Goal: Check status: Check status

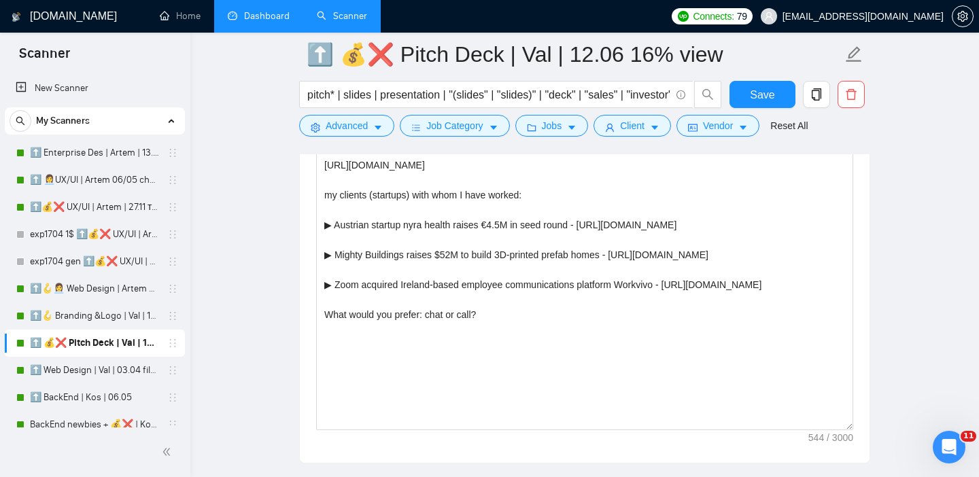
click at [259, 12] on link "Dashboard" at bounding box center [259, 16] width 62 height 12
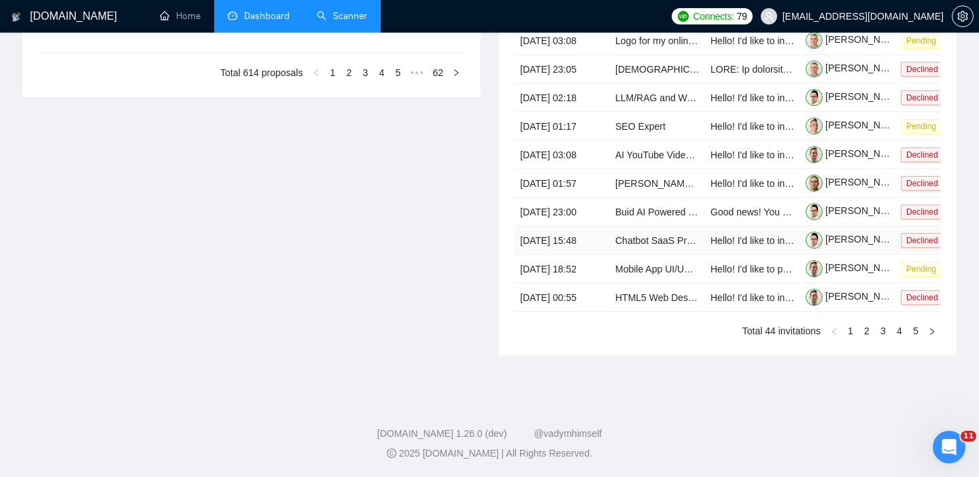
type input "[DATE]"
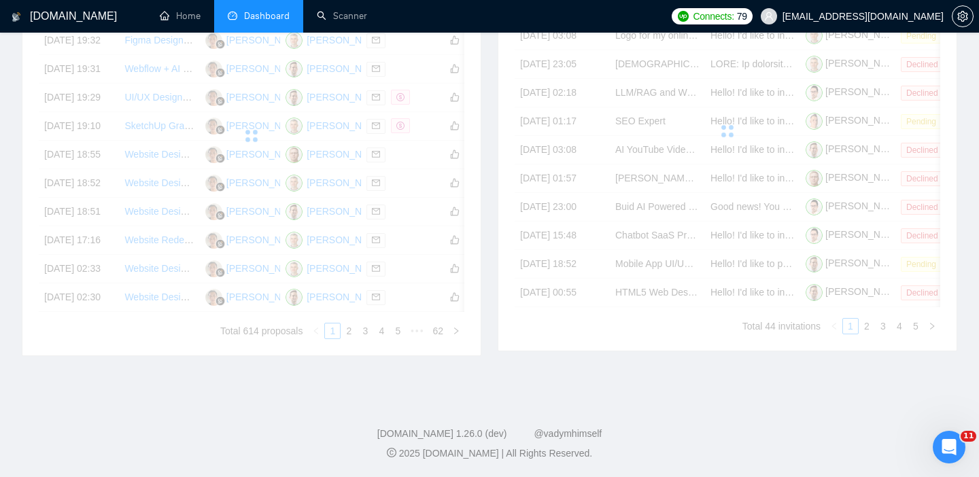
scroll to position [173, 0]
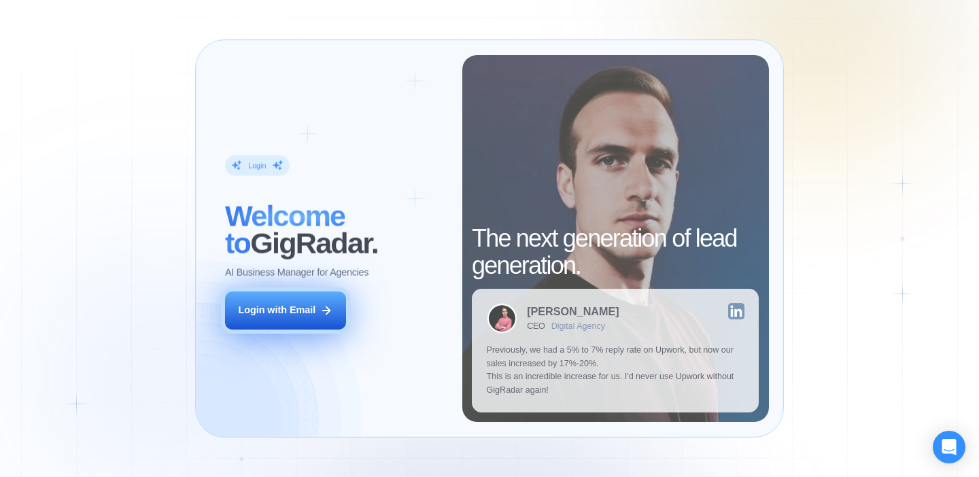
click at [329, 307] on icon at bounding box center [326, 310] width 12 height 12
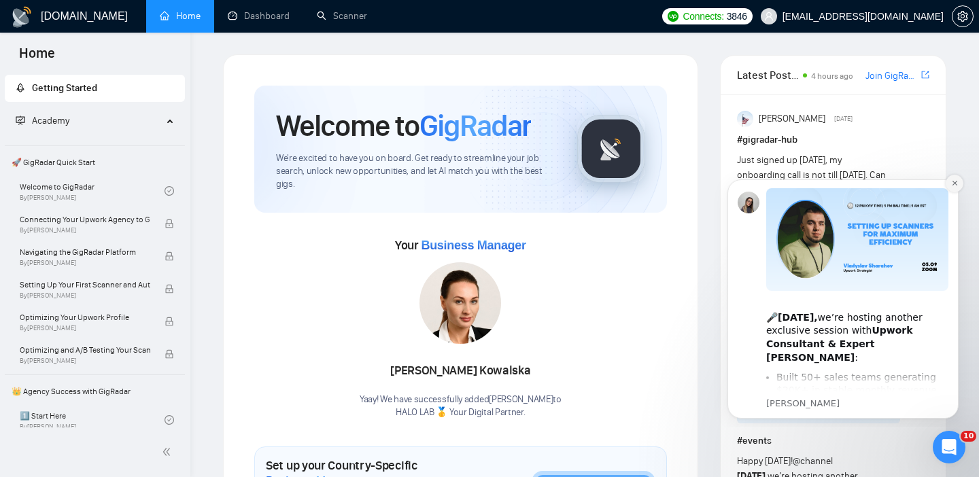
click at [955, 182] on icon "Dismiss notification" at bounding box center [953, 183] width 5 height 5
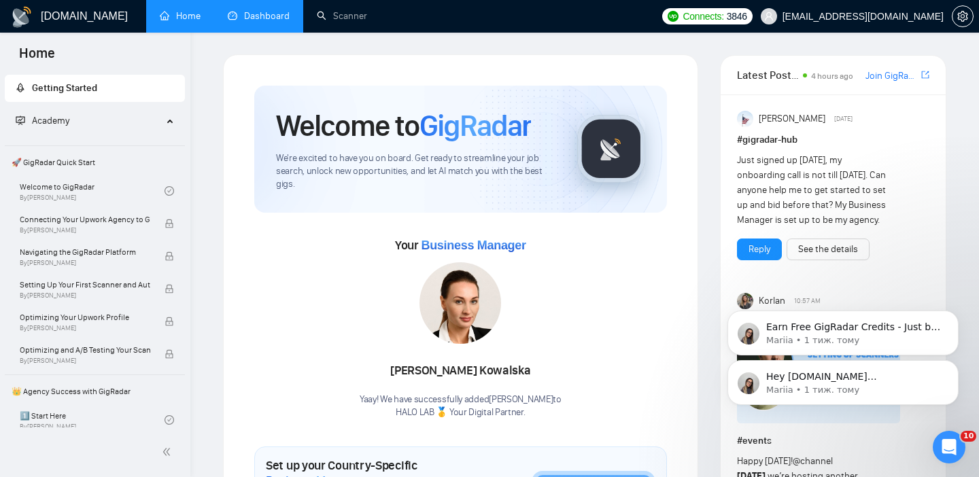
click at [247, 14] on link "Dashboard" at bounding box center [259, 16] width 62 height 12
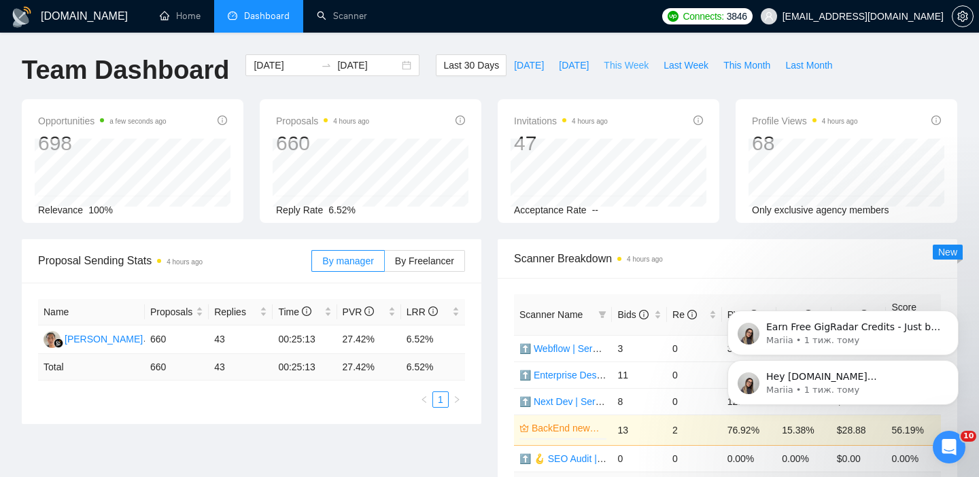
click at [613, 67] on span "This Week" at bounding box center [625, 65] width 45 height 15
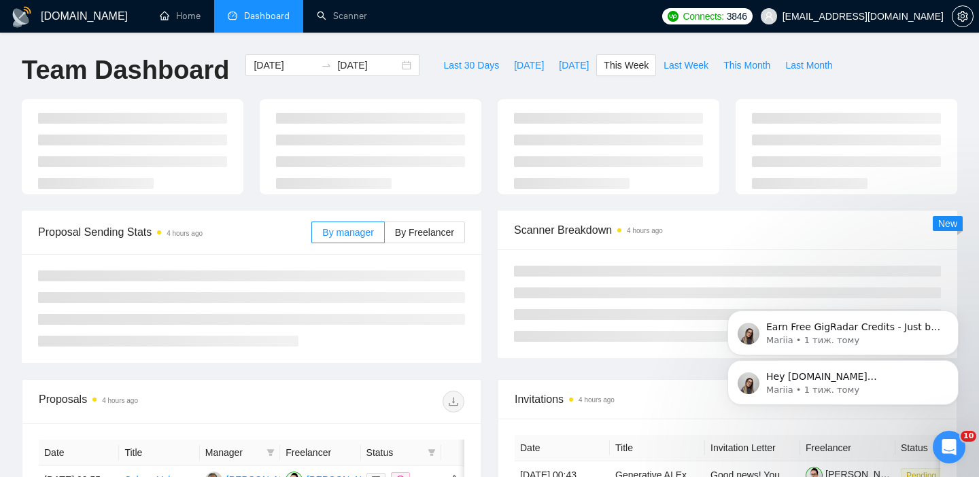
type input "2025-09-01"
type input "2025-09-07"
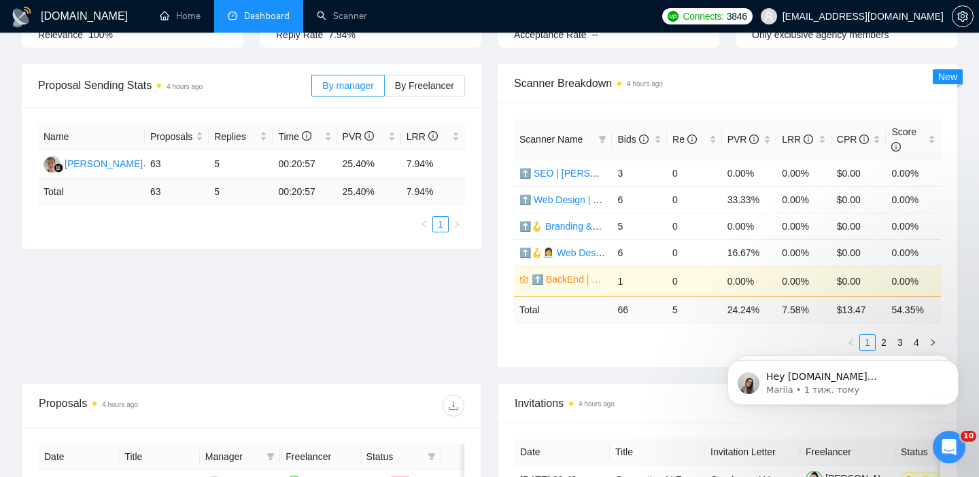
scroll to position [176, 0]
click at [873, 340] on body "Hey yuriy.mo@halo-lab.team, Looks like your Upwork agency HALO LAB 🥇 Your Digit…" at bounding box center [842, 379] width 261 height 84
click at [879, 345] on body "Hey yuriy.mo@halo-lab.team, Looks like your Upwork agency HALO LAB 🥇 Your Digit…" at bounding box center [842, 379] width 261 height 84
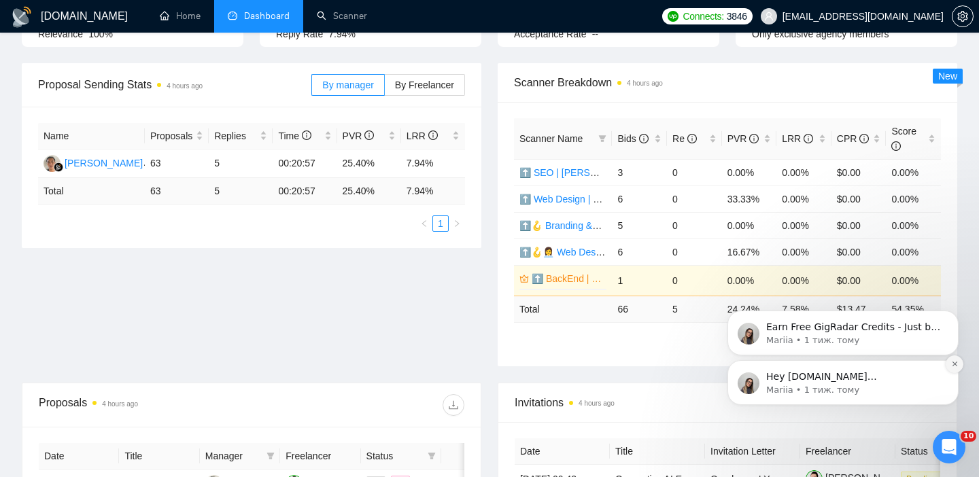
click at [958, 360] on button "Dismiss notification" at bounding box center [954, 364] width 18 height 18
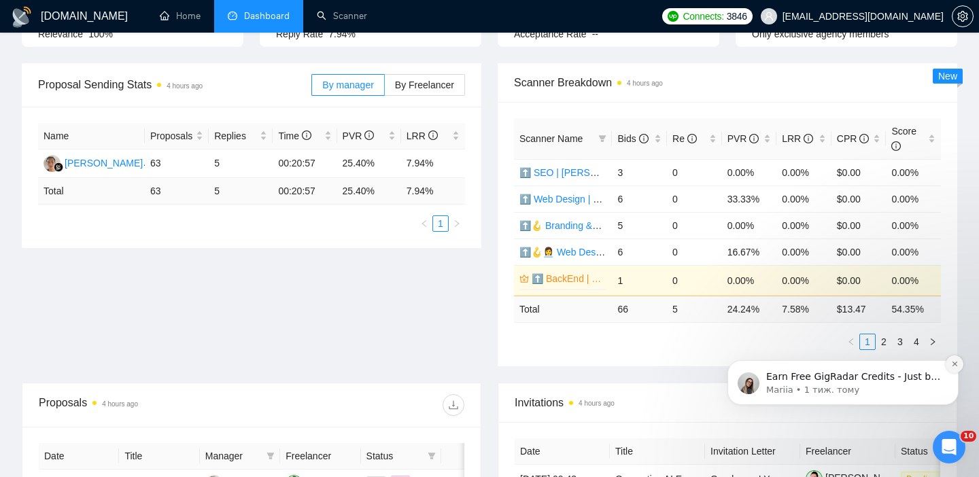
click at [956, 366] on icon "Dismiss notification" at bounding box center [953, 364] width 5 height 5
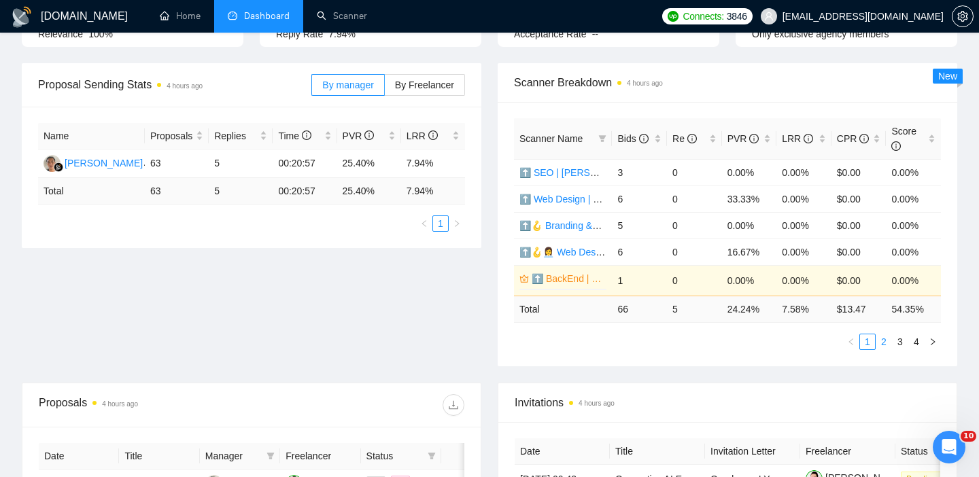
click at [886, 340] on link "2" at bounding box center [883, 341] width 15 height 15
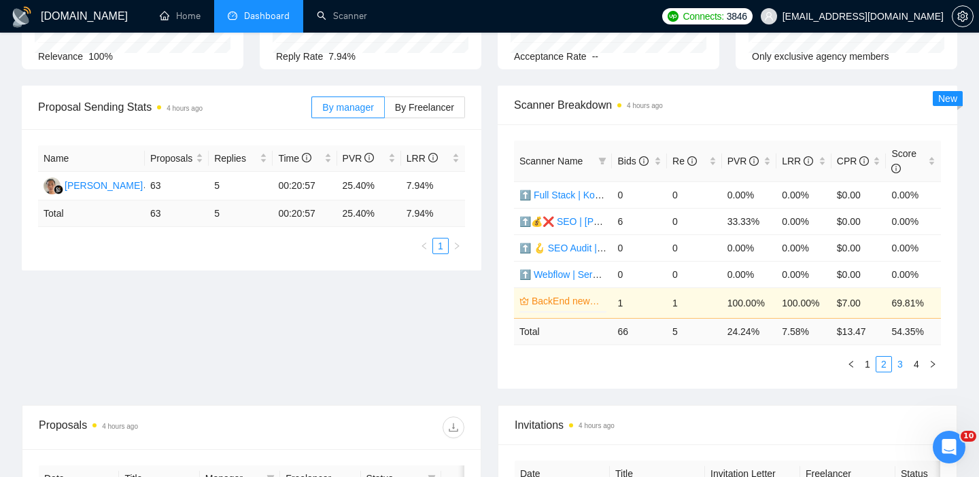
scroll to position [145, 0]
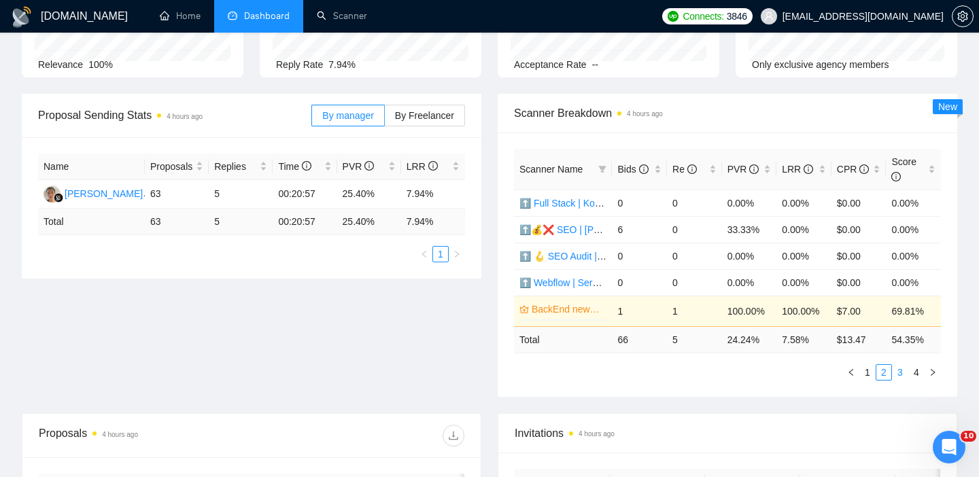
click at [901, 375] on link "3" at bounding box center [899, 372] width 15 height 15
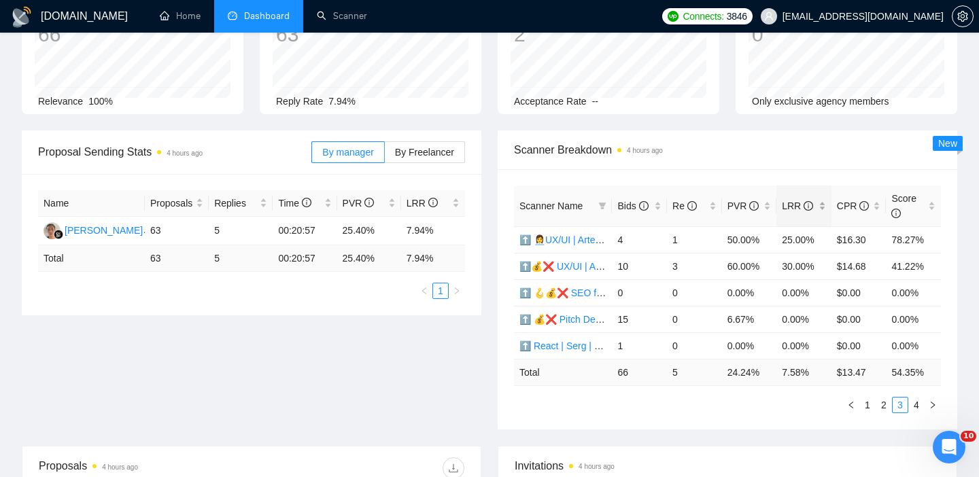
scroll to position [114, 0]
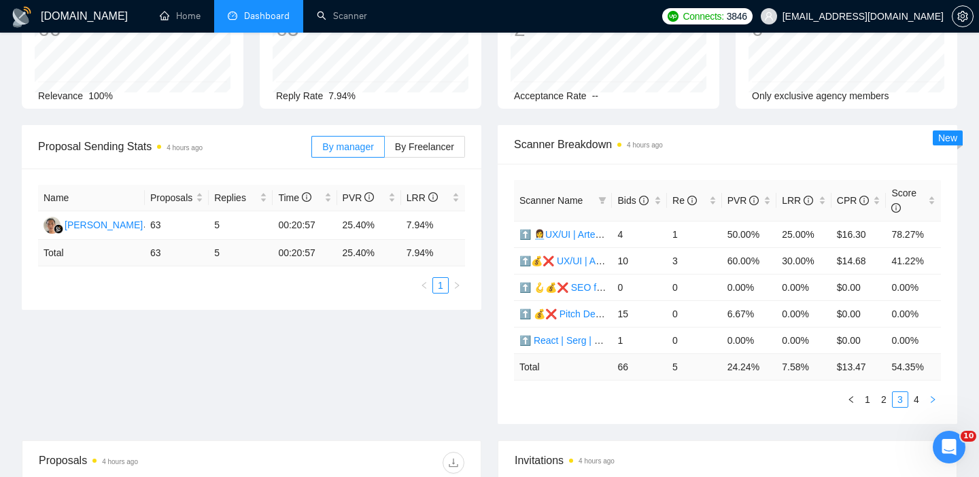
click at [933, 404] on button "button" at bounding box center [932, 399] width 16 height 16
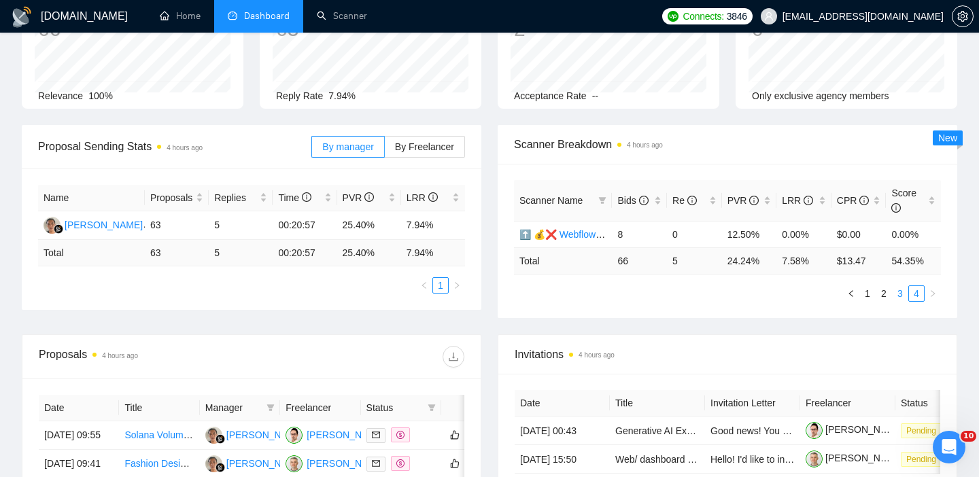
click at [898, 294] on link "3" at bounding box center [899, 293] width 15 height 15
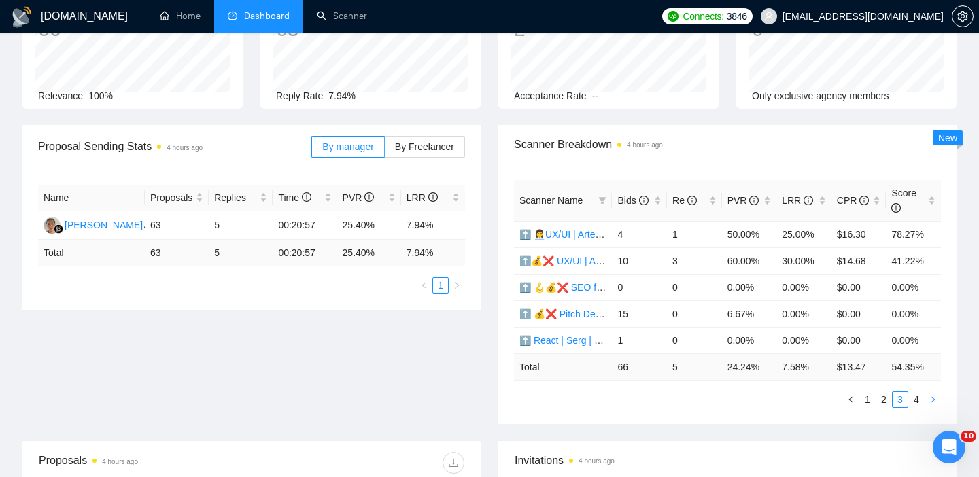
click at [930, 407] on button "button" at bounding box center [932, 399] width 16 height 16
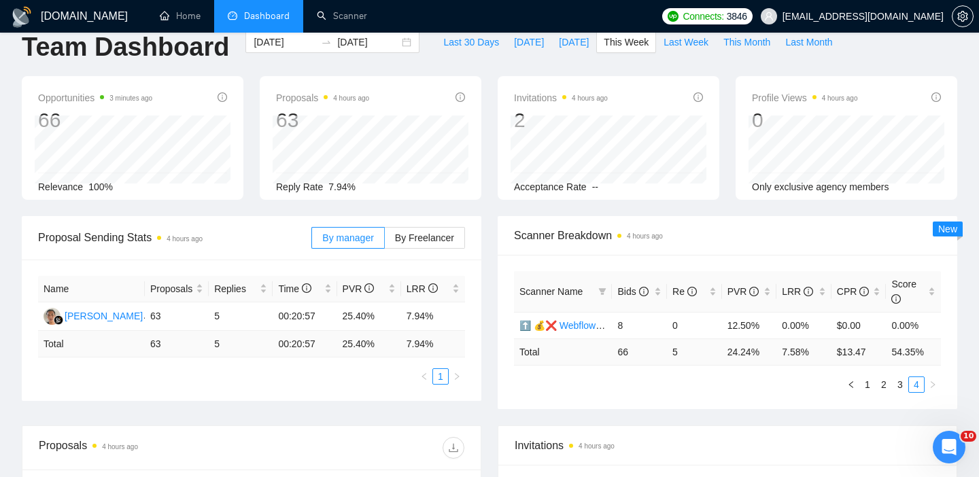
scroll to position [0, 0]
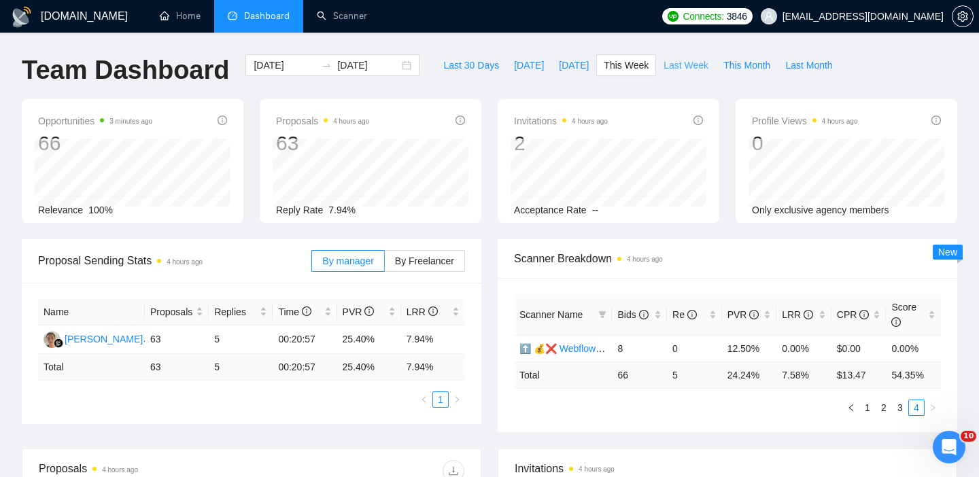
click at [692, 66] on span "Last Week" at bounding box center [685, 65] width 45 height 15
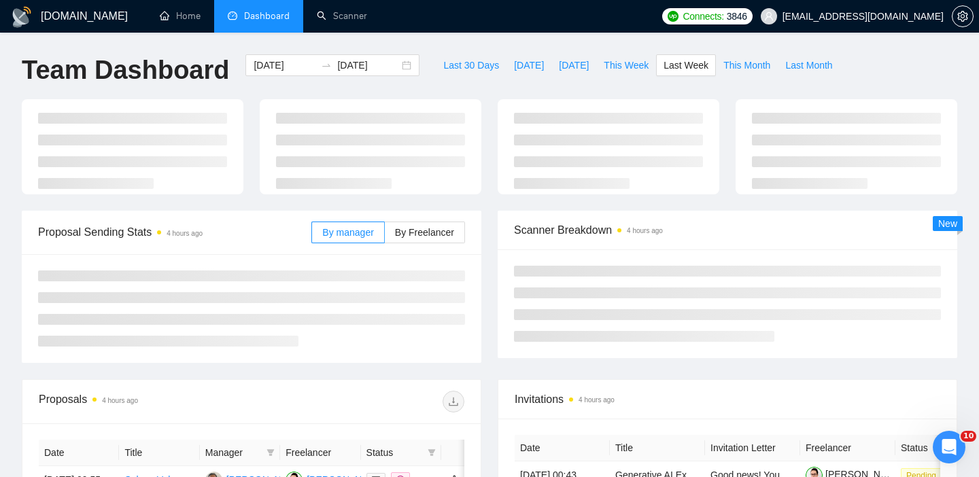
type input "2025-08-25"
type input "2025-08-31"
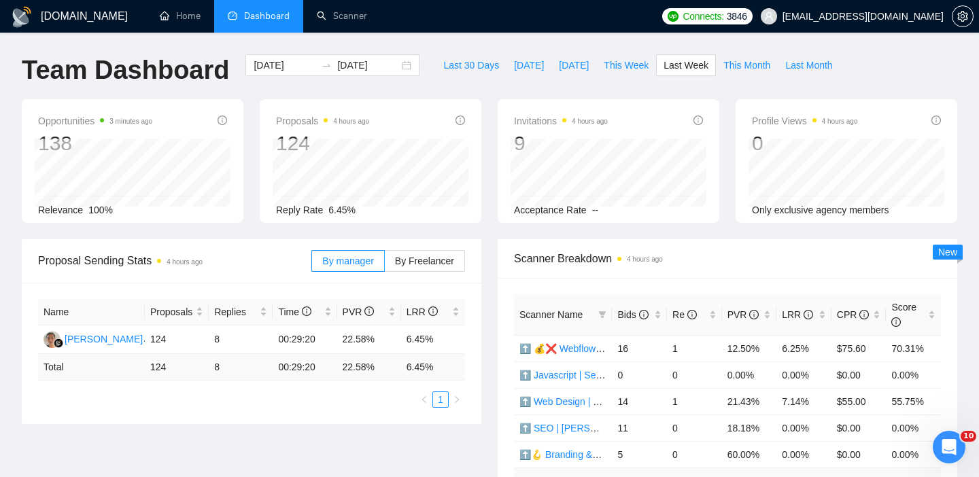
scroll to position [153, 0]
